Goal: Information Seeking & Learning: Learn about a topic

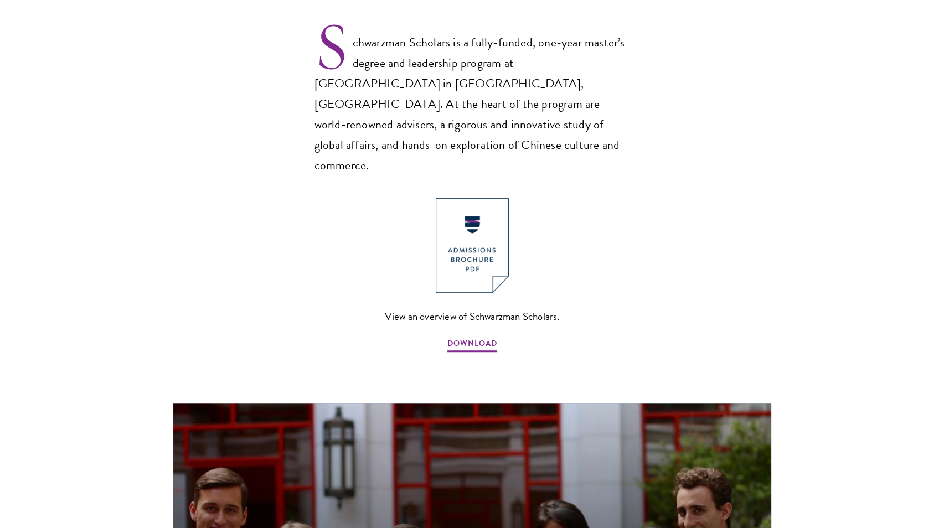
scroll to position [744, 0]
click at [471, 336] on span "DOWNLOAD" at bounding box center [472, 344] width 50 height 17
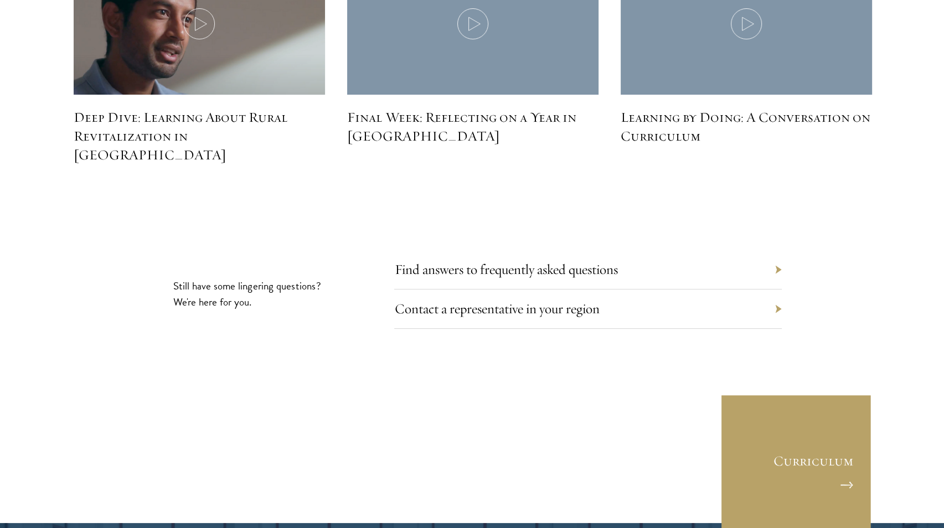
scroll to position [5061, 0]
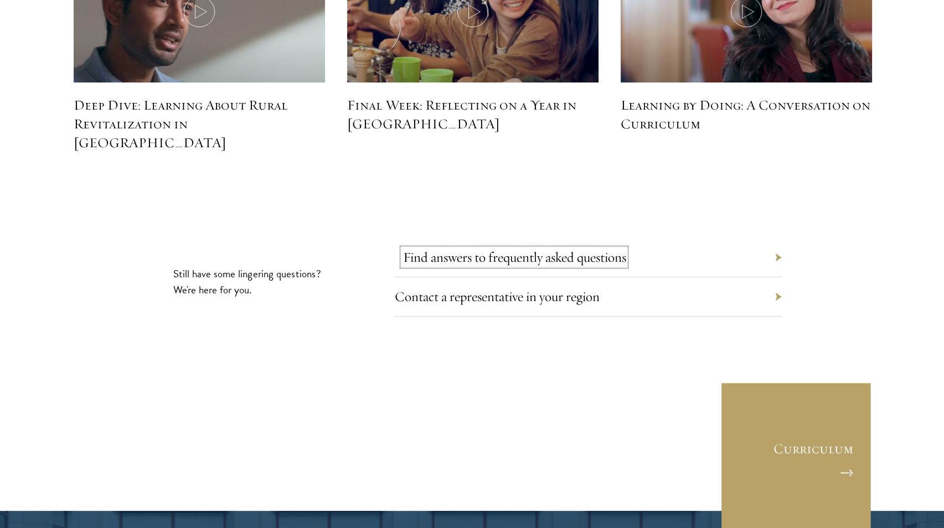
click at [565, 249] on link "Find answers to frequently asked questions" at bounding box center [514, 257] width 223 height 17
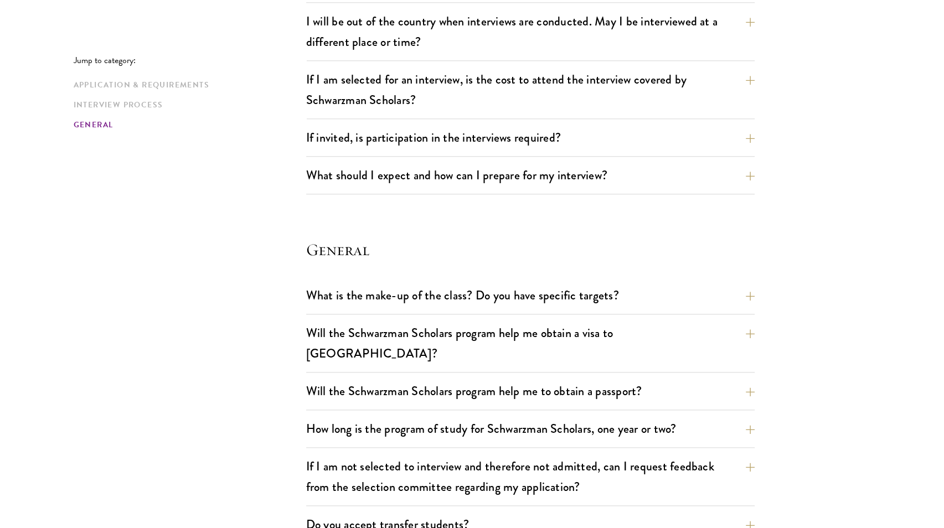
scroll to position [1424, 0]
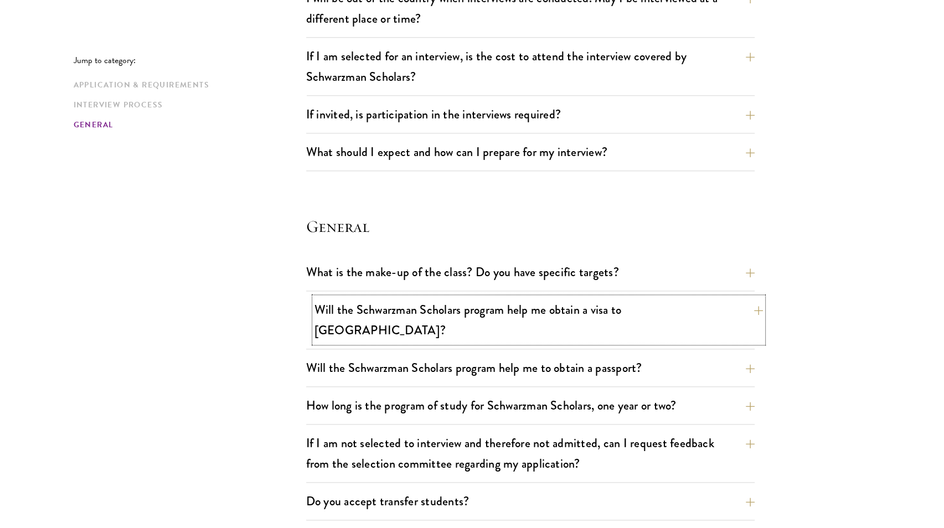
click at [495, 303] on button "Will the Schwarzman Scholars program help me obtain a visa to China?" at bounding box center [539, 319] width 449 height 45
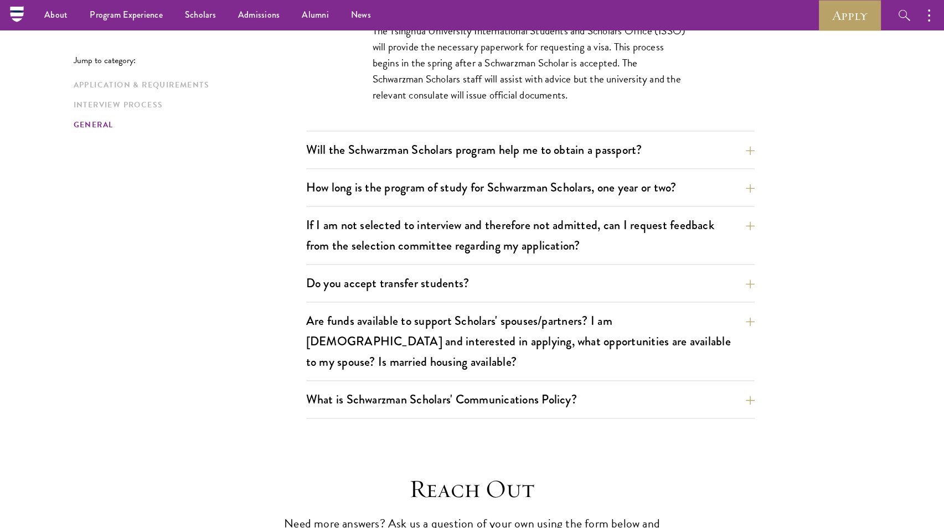
scroll to position [1766, 0]
click at [359, 176] on button "How long is the program of study for Schwarzman Scholars, one year or two?" at bounding box center [539, 188] width 449 height 25
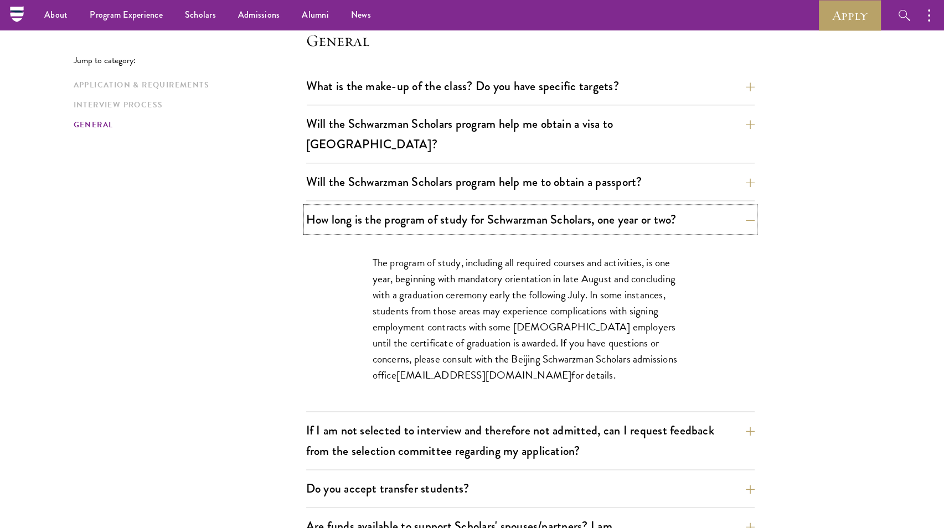
scroll to position [1609, 0]
click at [439, 208] on button "How long is the program of study for Schwarzman Scholars, one year or two?" at bounding box center [539, 220] width 449 height 25
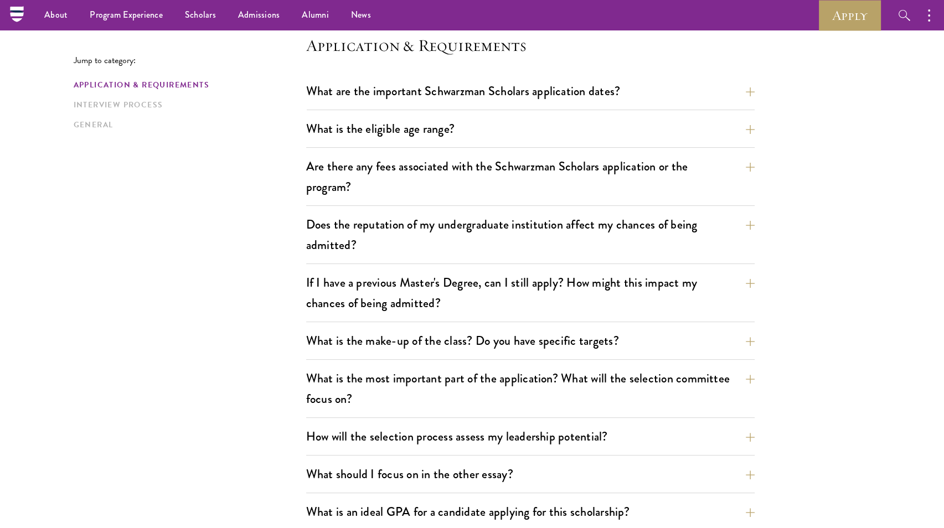
scroll to position [0, 0]
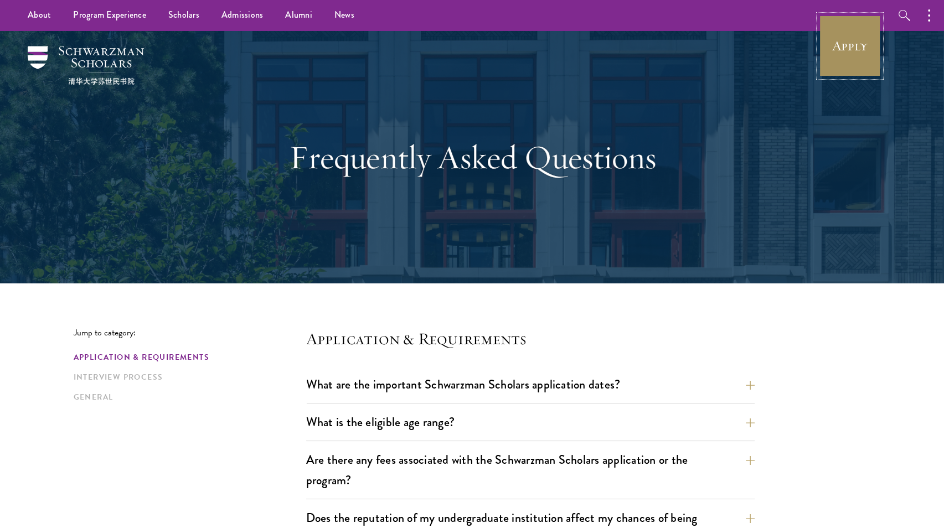
click at [853, 56] on link "Apply" at bounding box center [850, 46] width 62 height 62
